Goal: Information Seeking & Learning: Learn about a topic

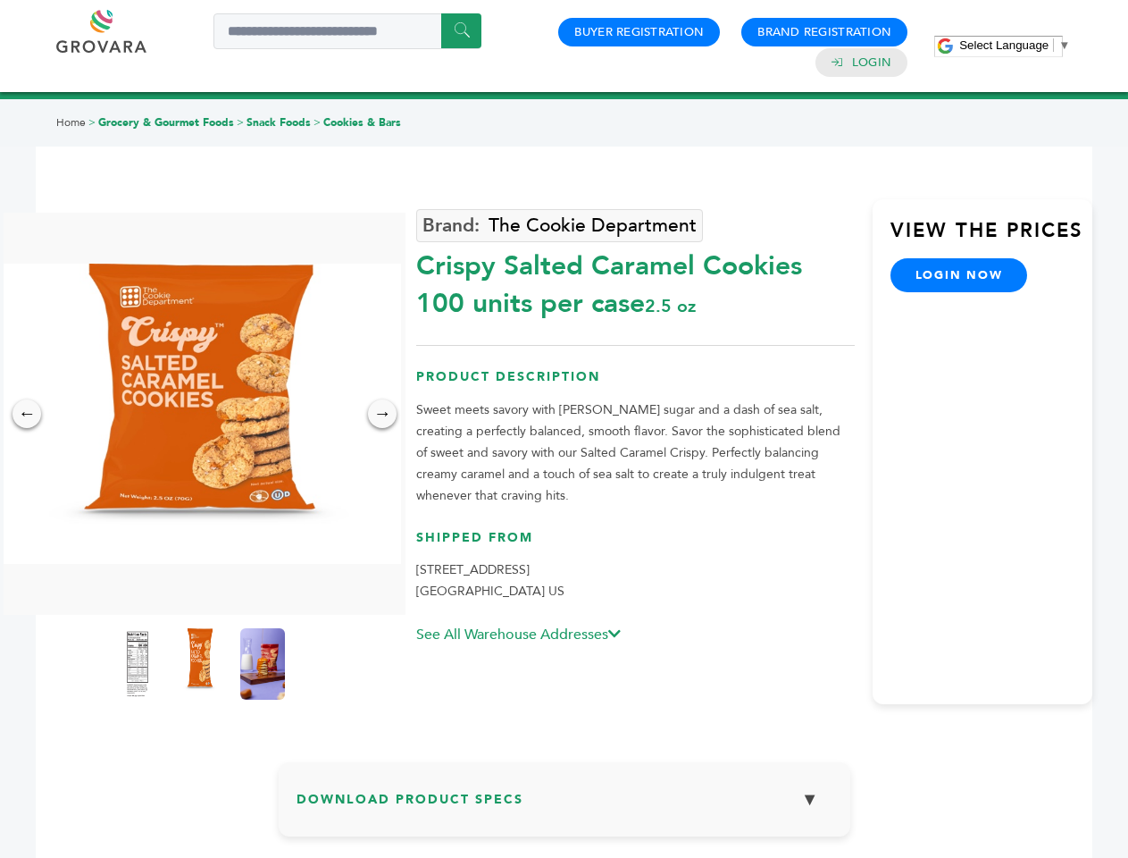
click at [1015, 45] on span "Select Language" at bounding box center [1003, 44] width 89 height 13
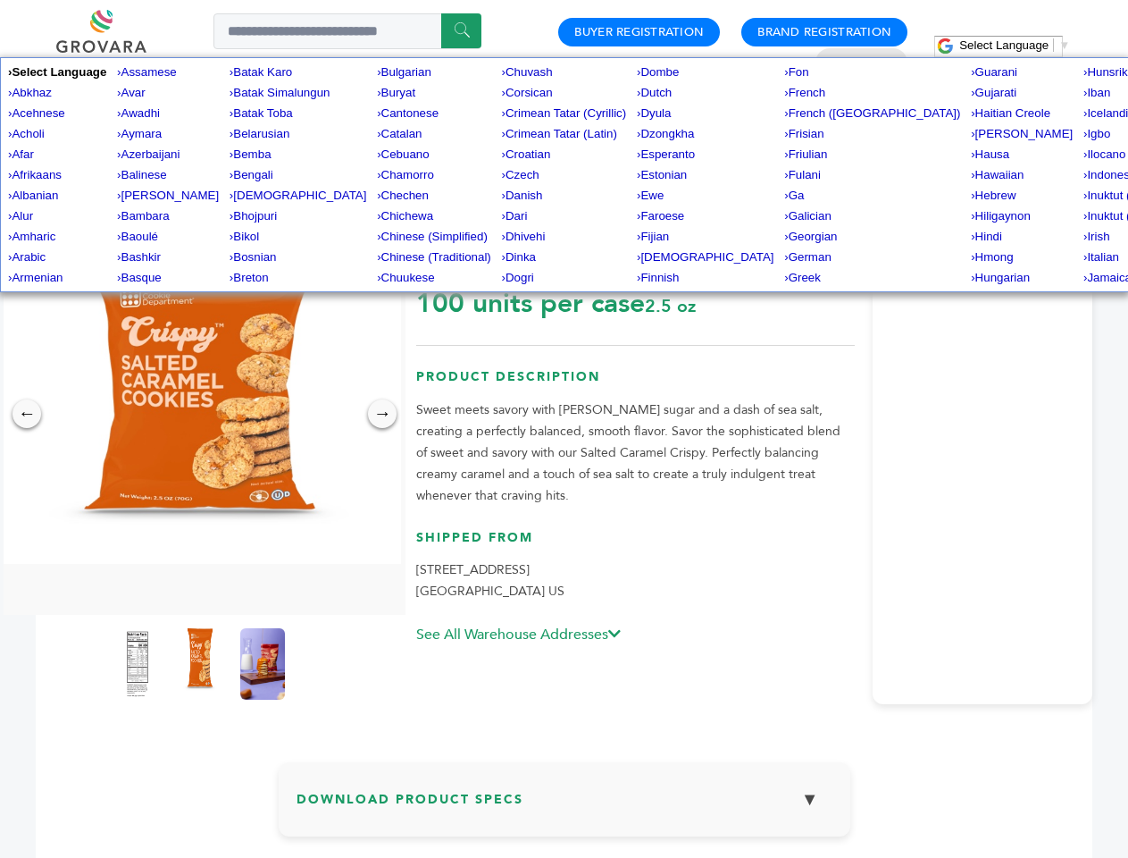
click at [200, 414] on img at bounding box center [200, 414] width 402 height 300
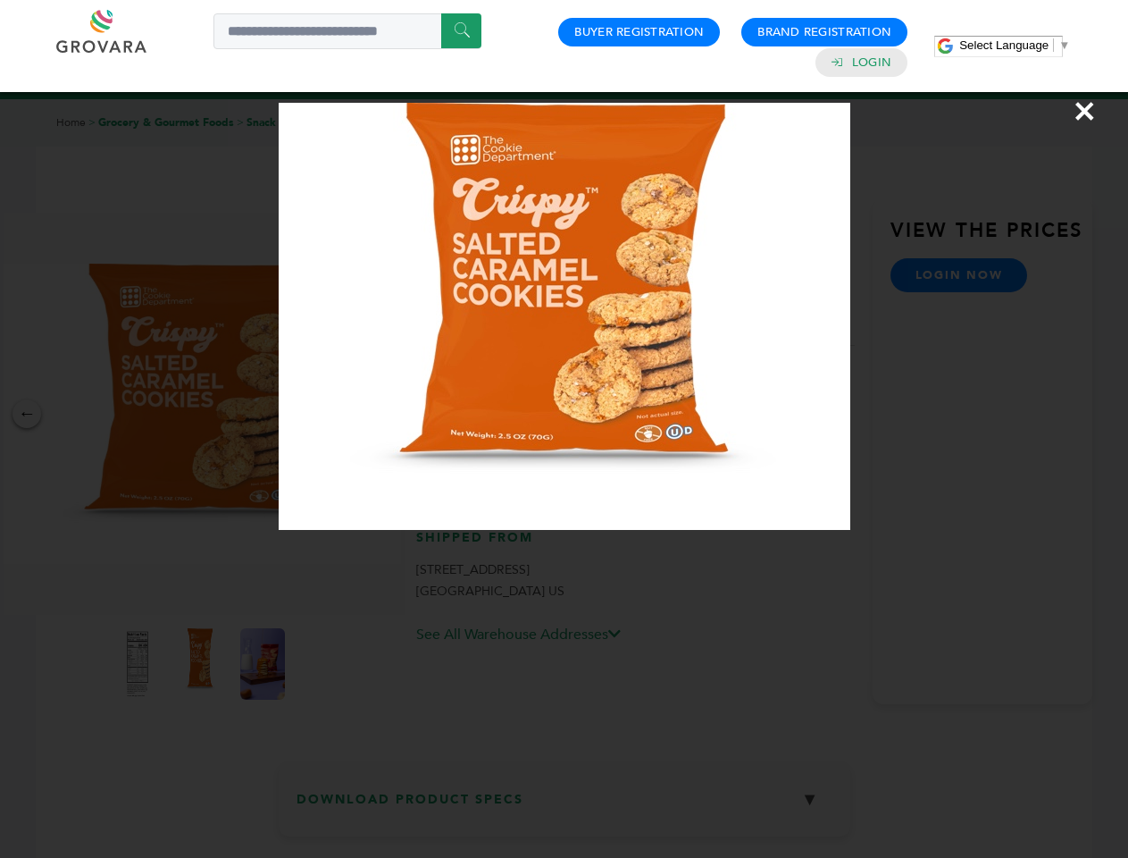
click at [27, 414] on div "×" at bounding box center [564, 429] width 1128 height 858
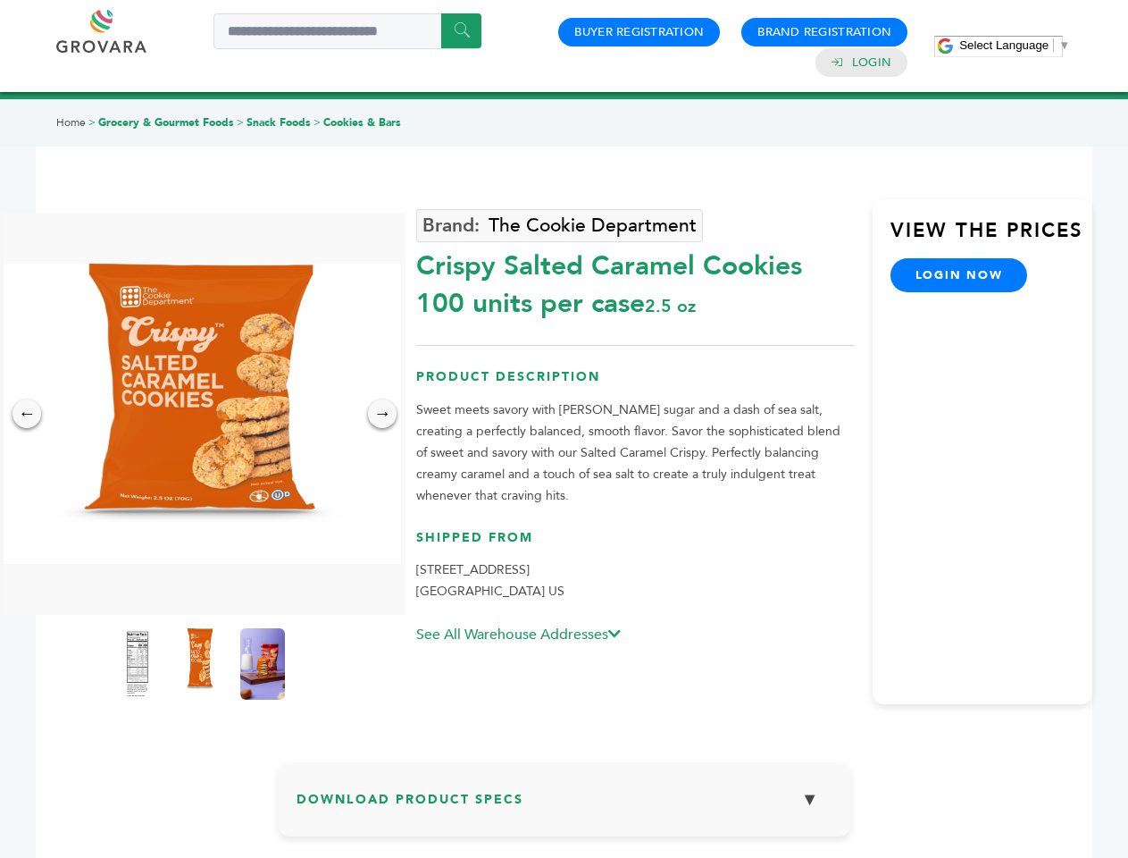
click at [382, 414] on div "→" at bounding box center [382, 413] width 29 height 29
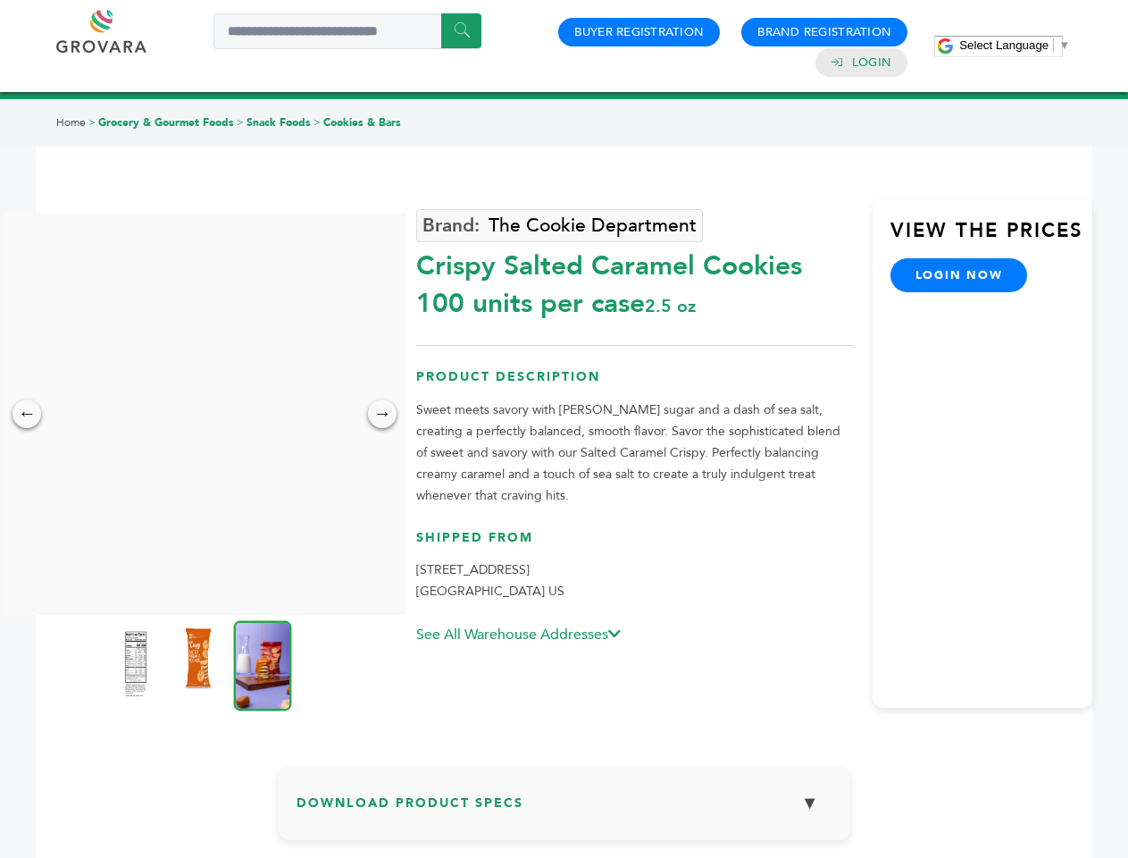
click at [138, 664] on img at bounding box center [135, 663] width 45 height 71
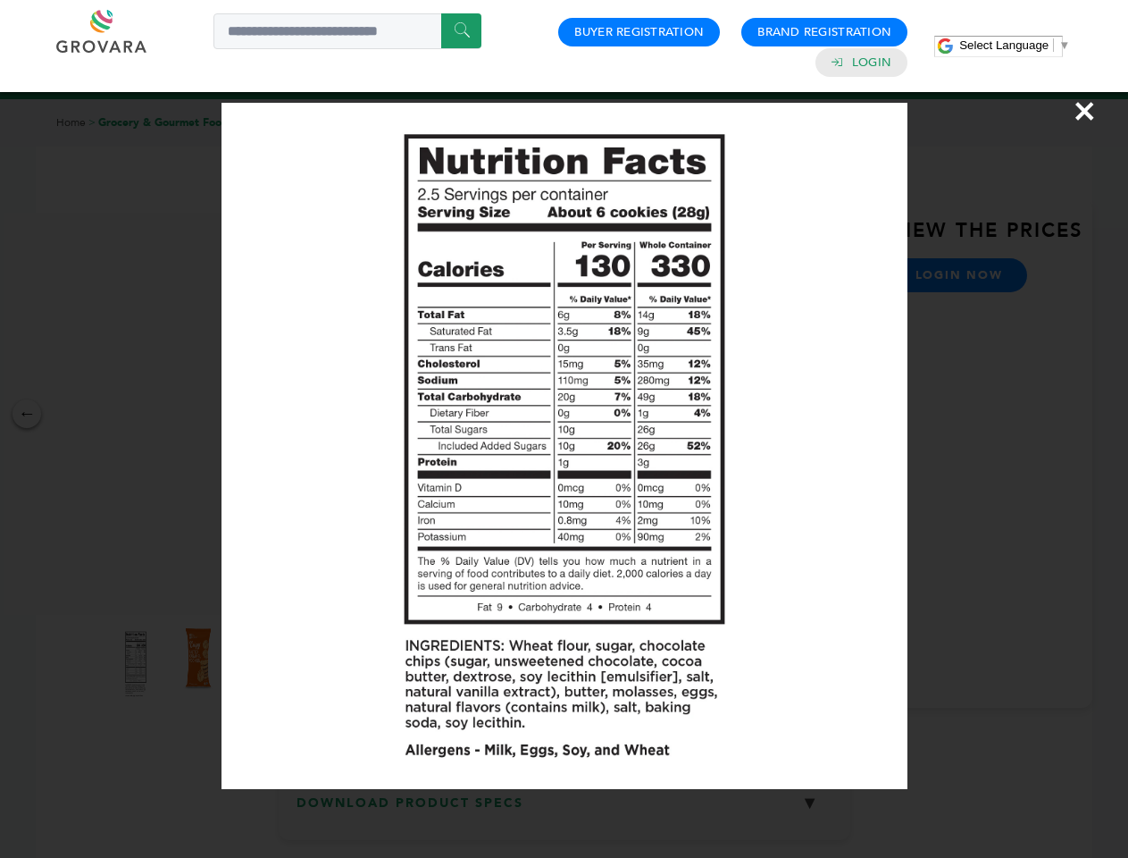
click at [200, 664] on div "×" at bounding box center [564, 429] width 1128 height 858
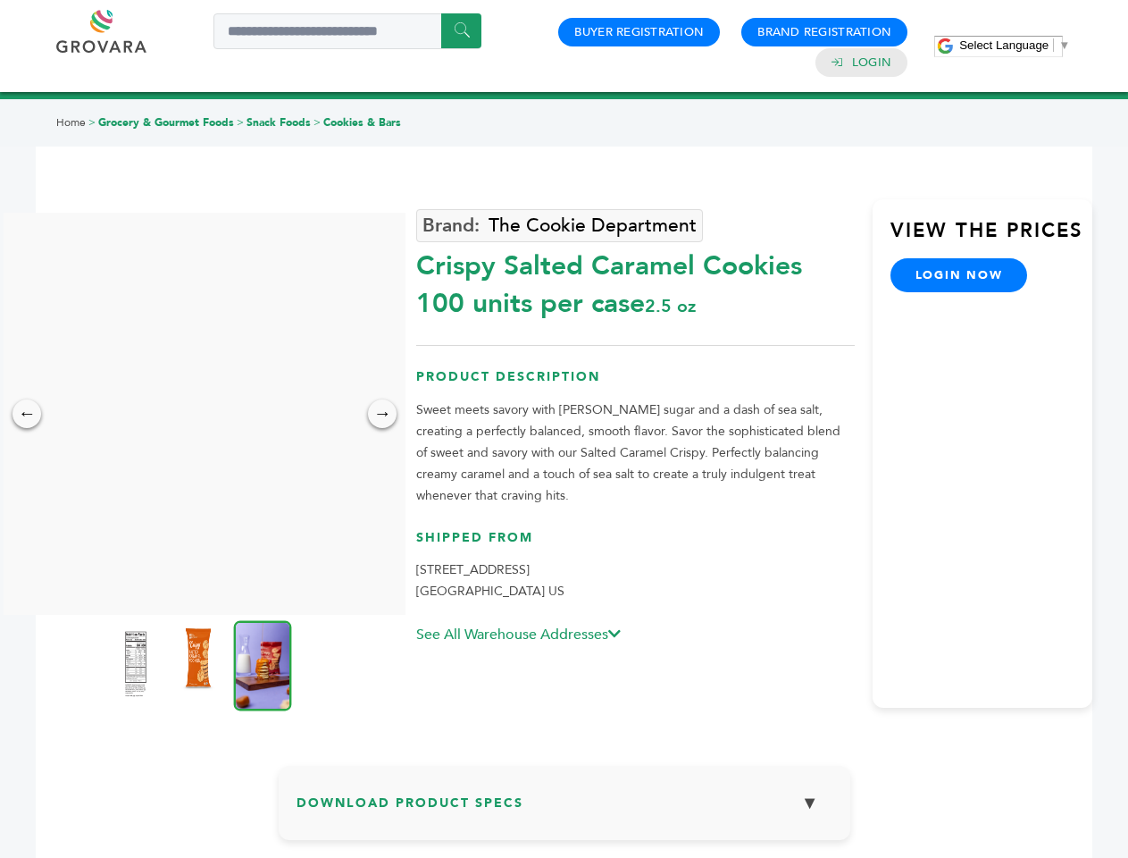
click at [263, 664] on img at bounding box center [263, 665] width 58 height 90
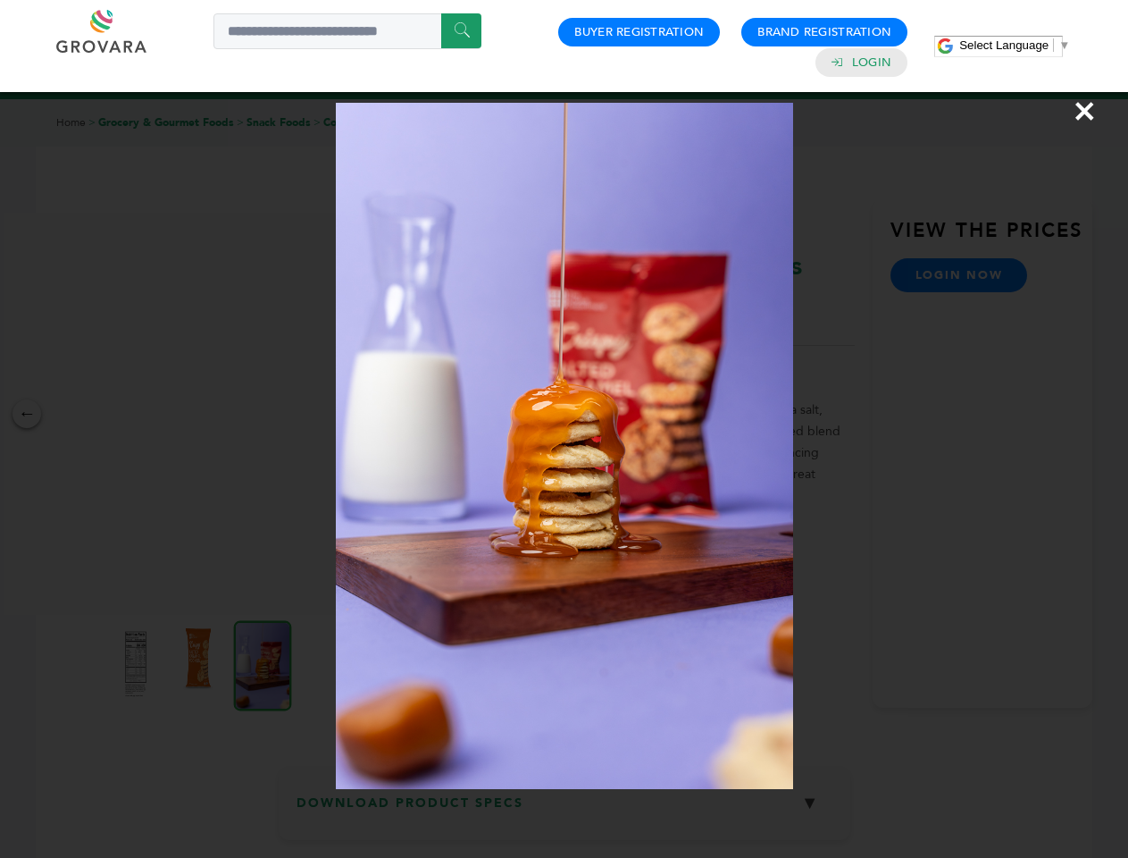
click at [565, 806] on div "×" at bounding box center [564, 429] width 1128 height 858
